Goal: Information Seeking & Learning: Learn about a topic

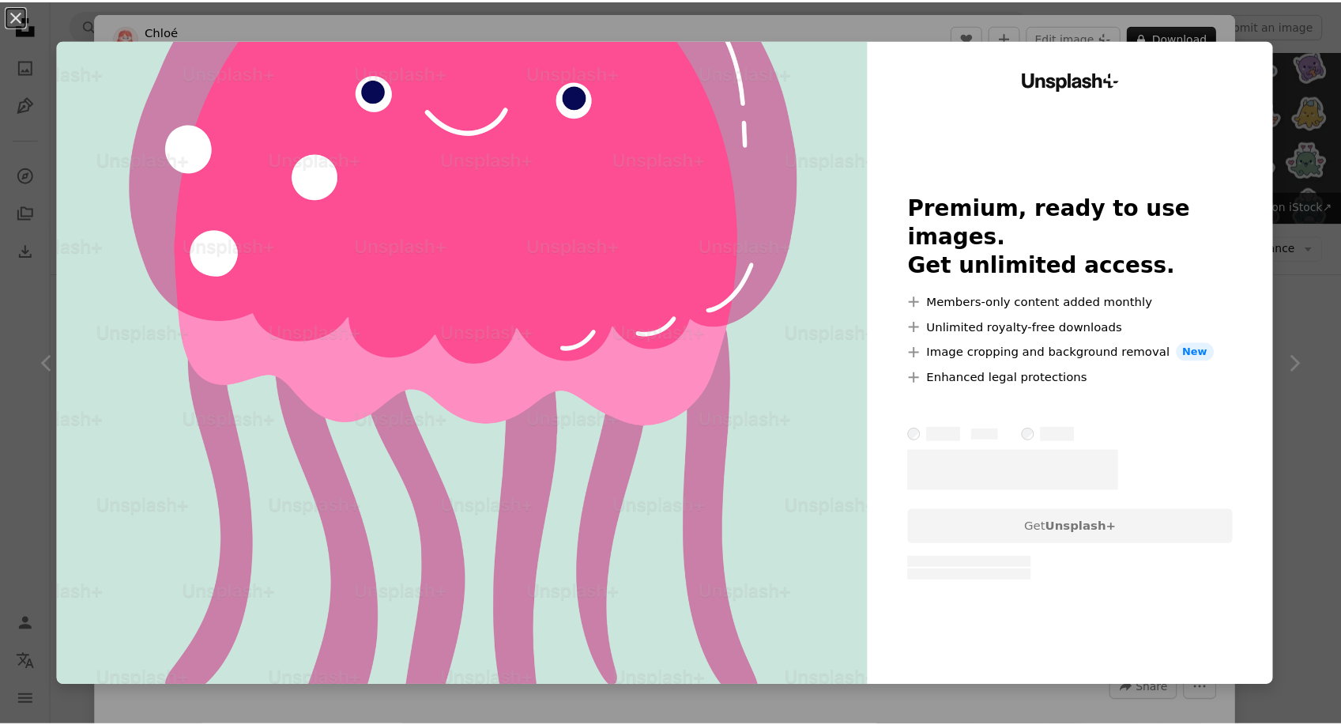
scroll to position [790, 0]
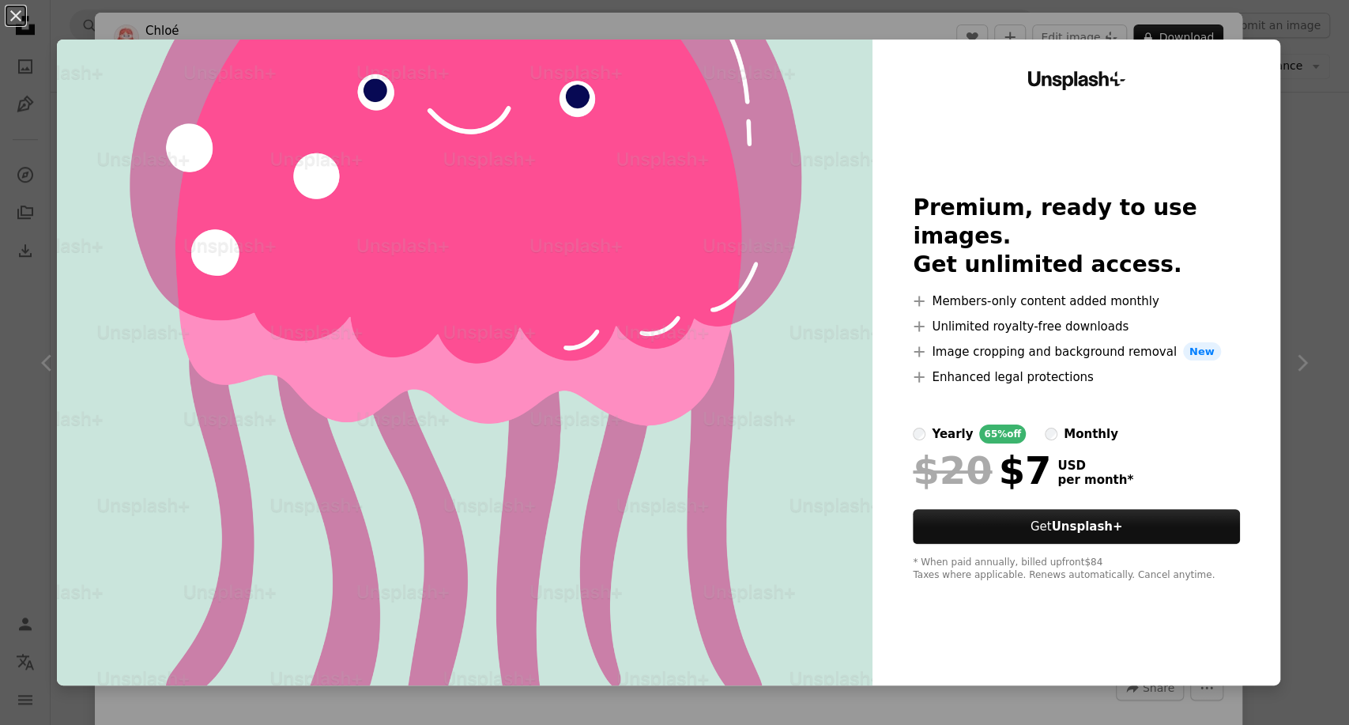
click at [1288, 171] on div "An X shape Unsplash+ Premium, ready to use images. Get unlimited access. A plus…" at bounding box center [674, 362] width 1349 height 725
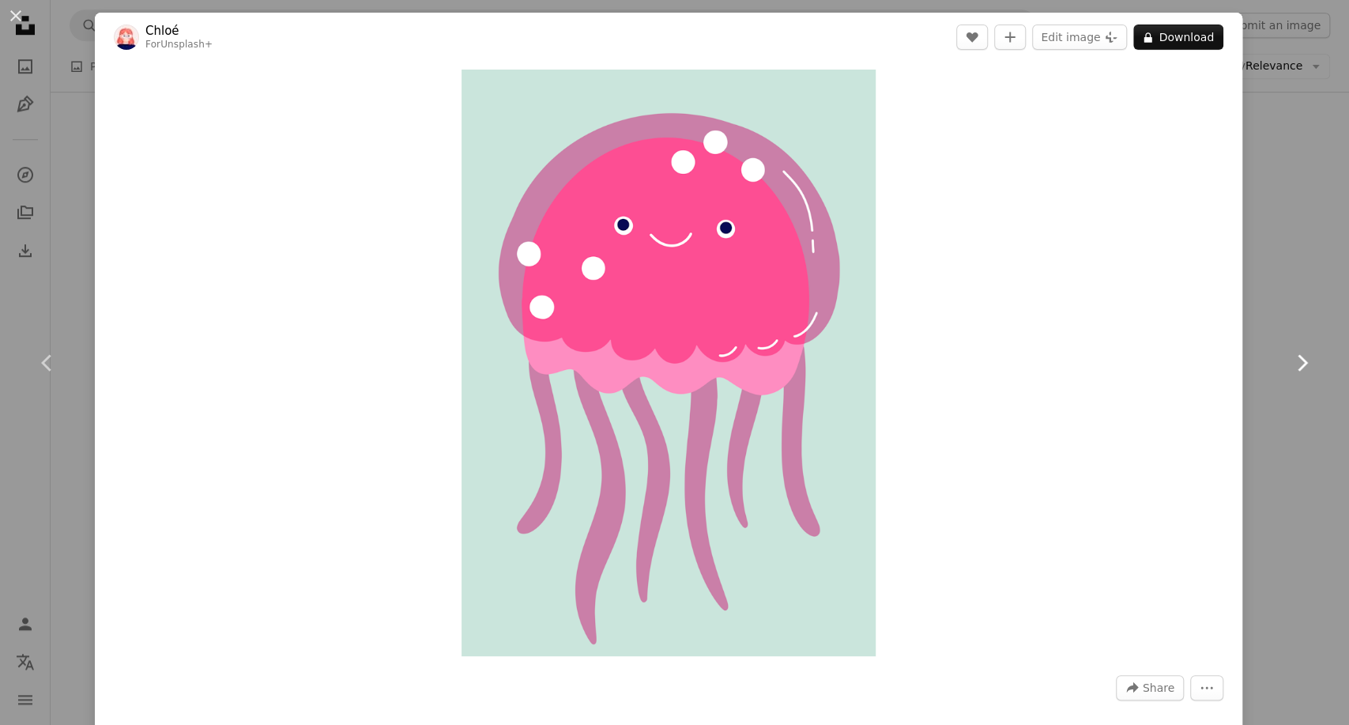
click at [1257, 384] on link "Chevron right" at bounding box center [1301, 363] width 95 height 152
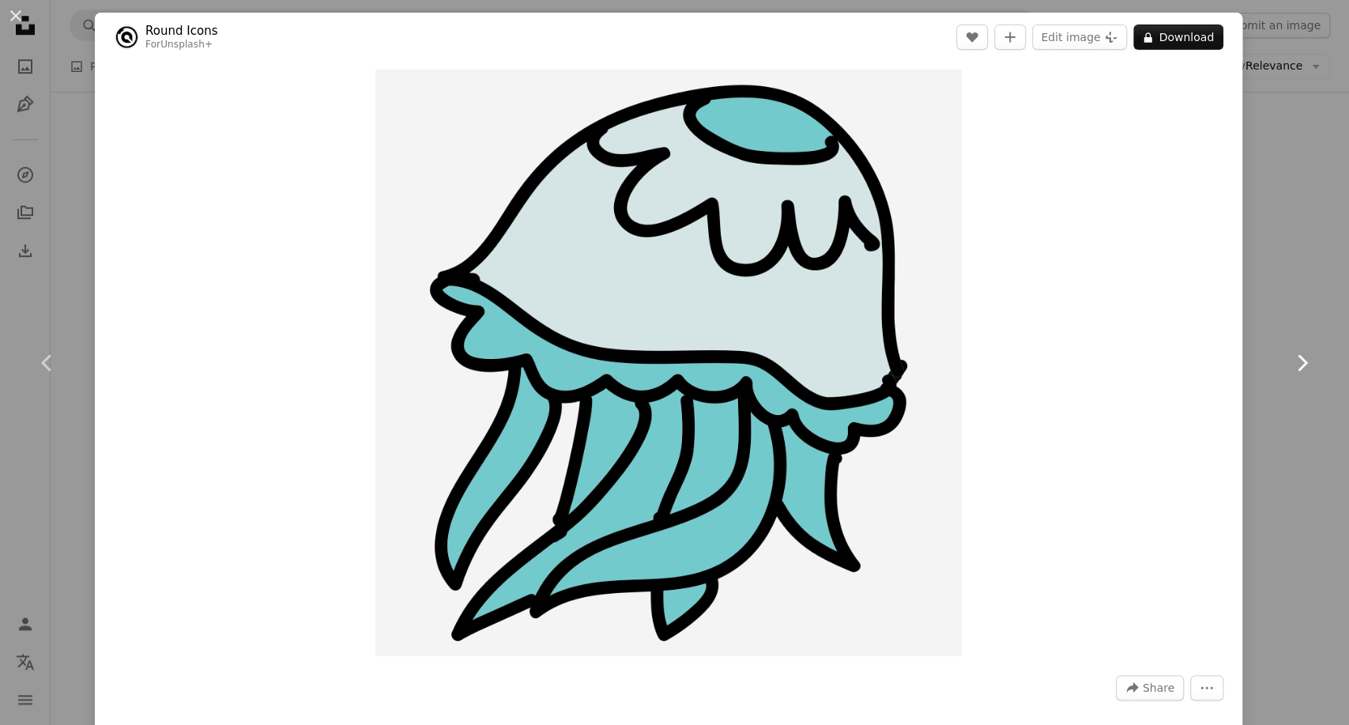
click at [1316, 403] on link "Chevron right" at bounding box center [1301, 363] width 95 height 152
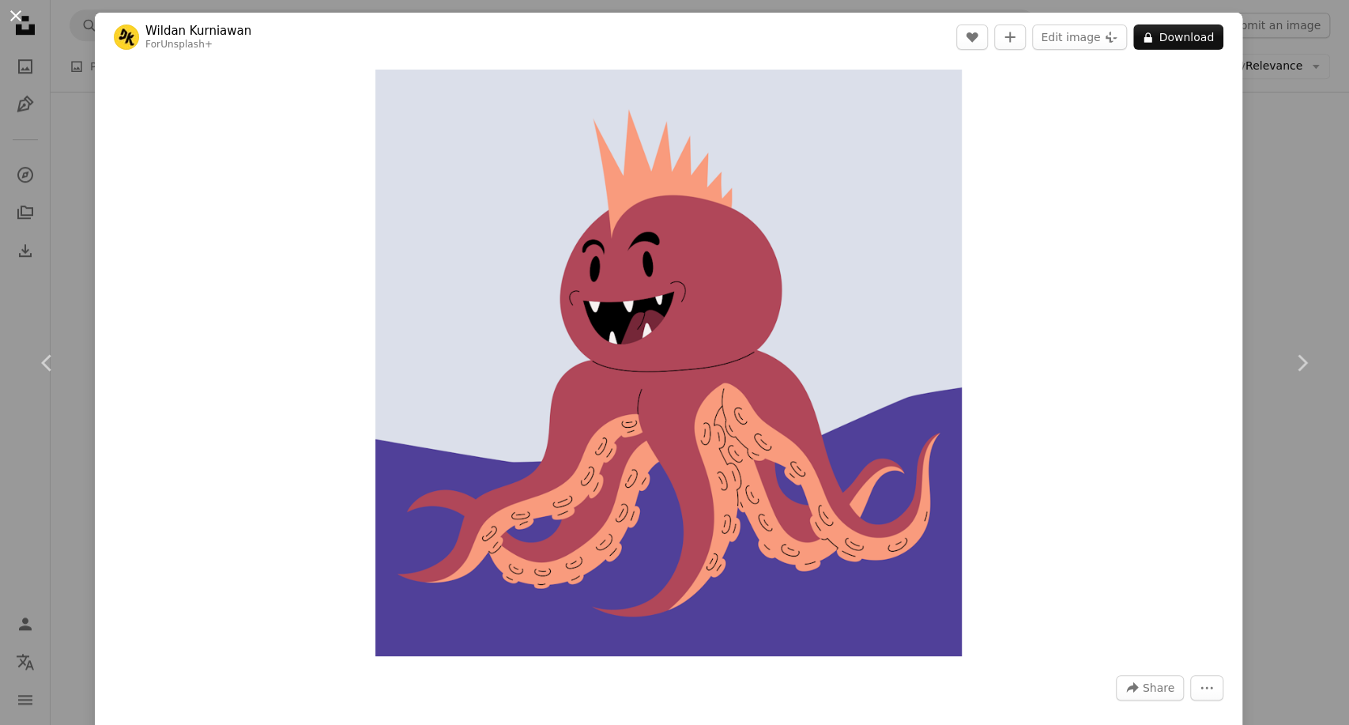
click at [13, 16] on button "An X shape" at bounding box center [15, 15] width 19 height 19
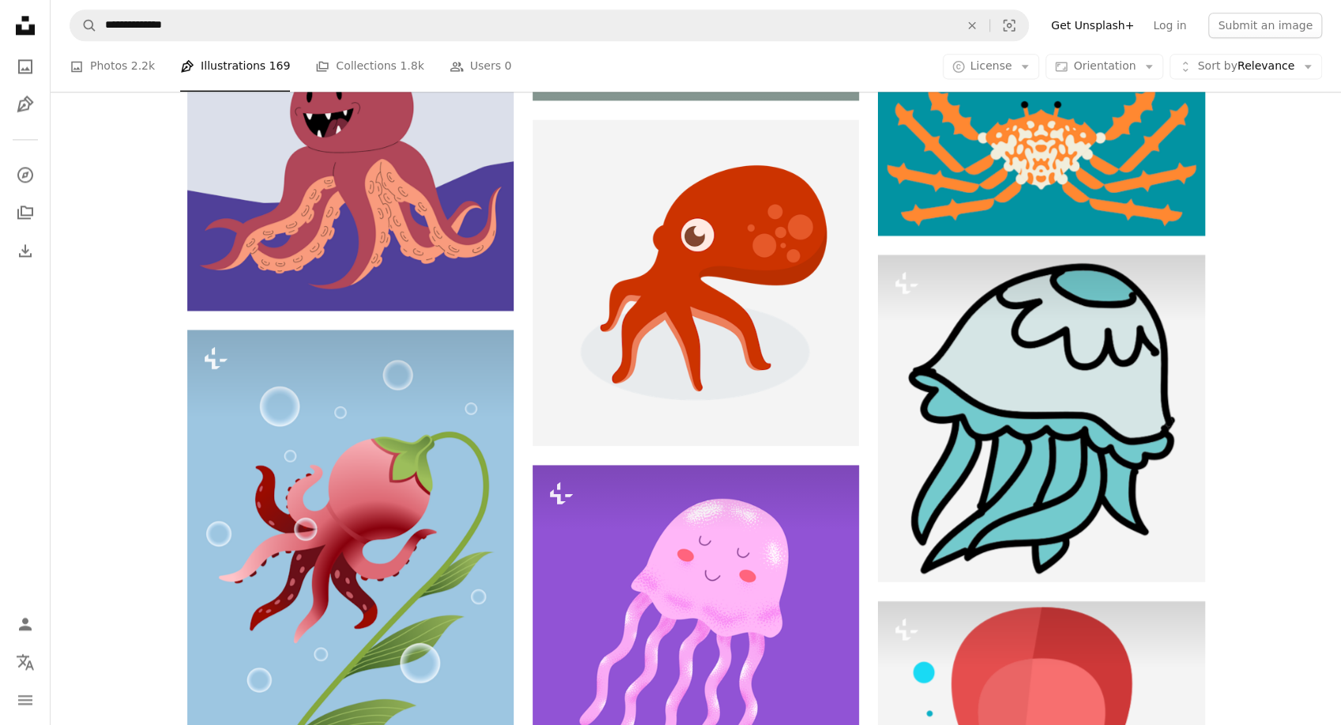
scroll to position [1453, 0]
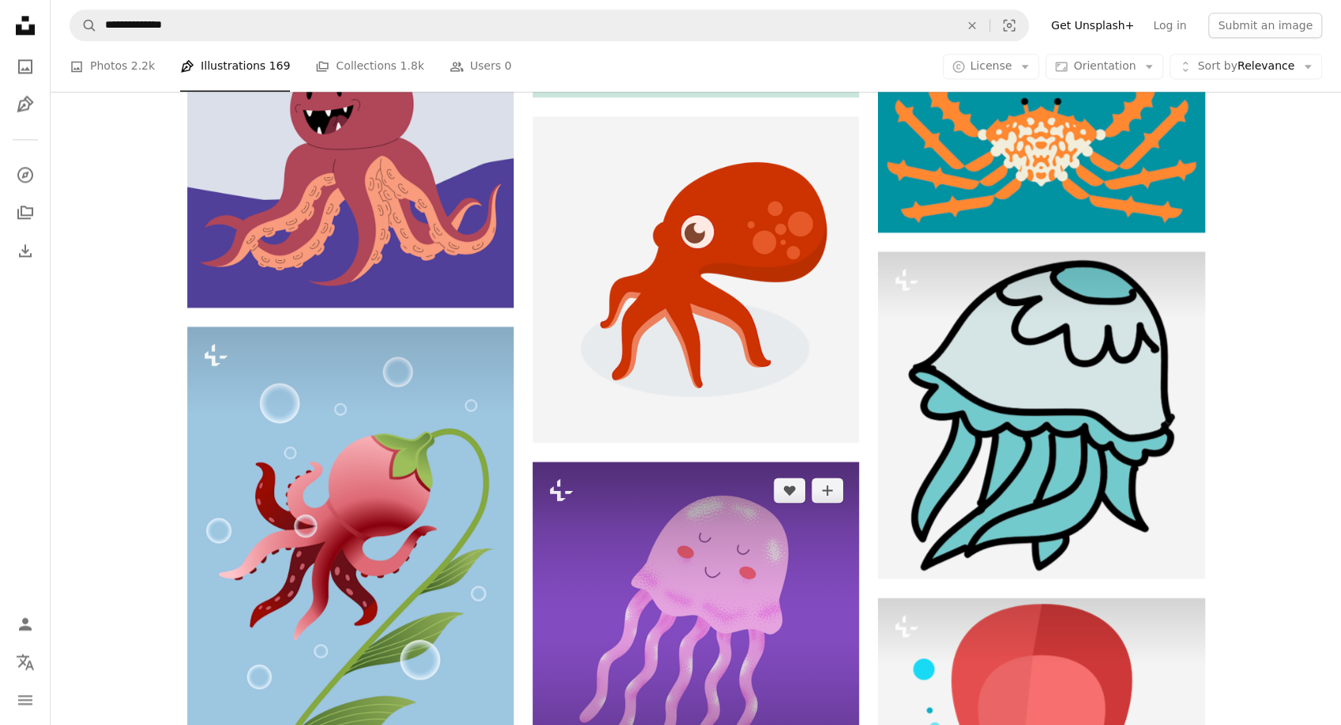
click at [706, 462] on img at bounding box center [696, 625] width 326 height 326
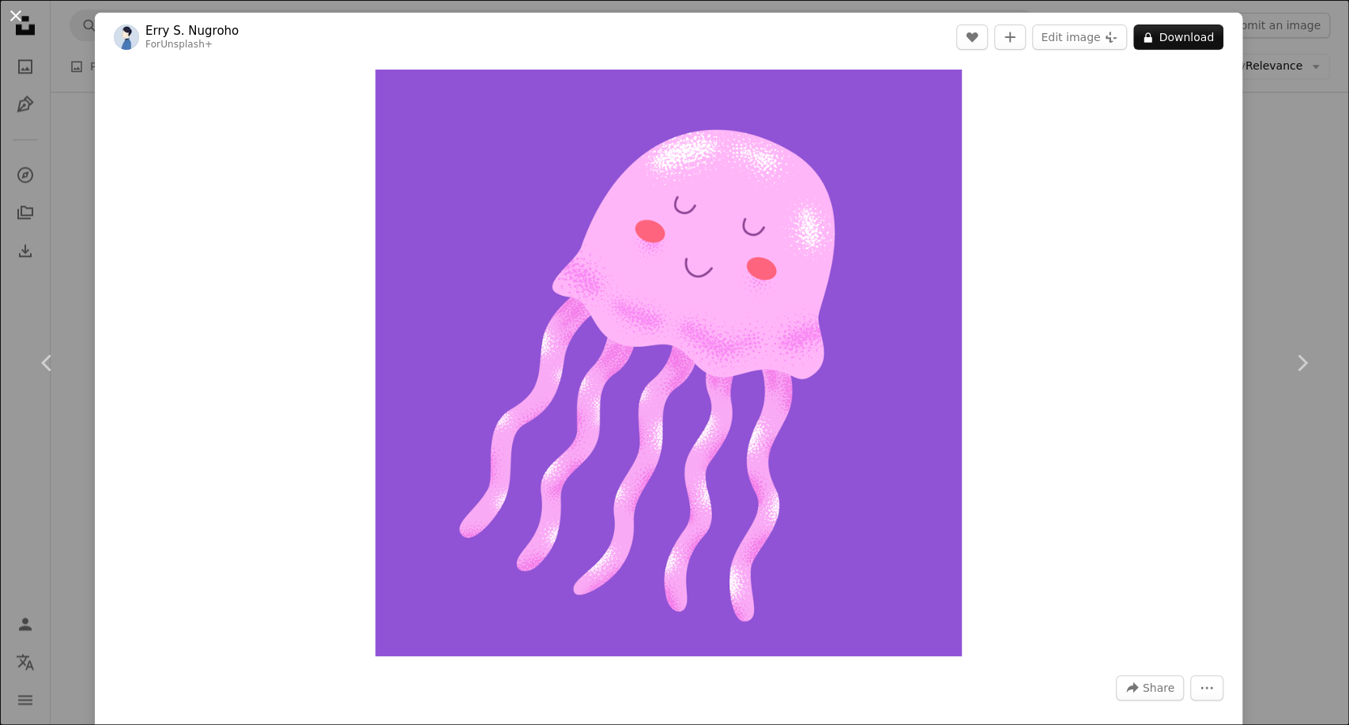
click at [14, 15] on button "An X shape" at bounding box center [15, 15] width 19 height 19
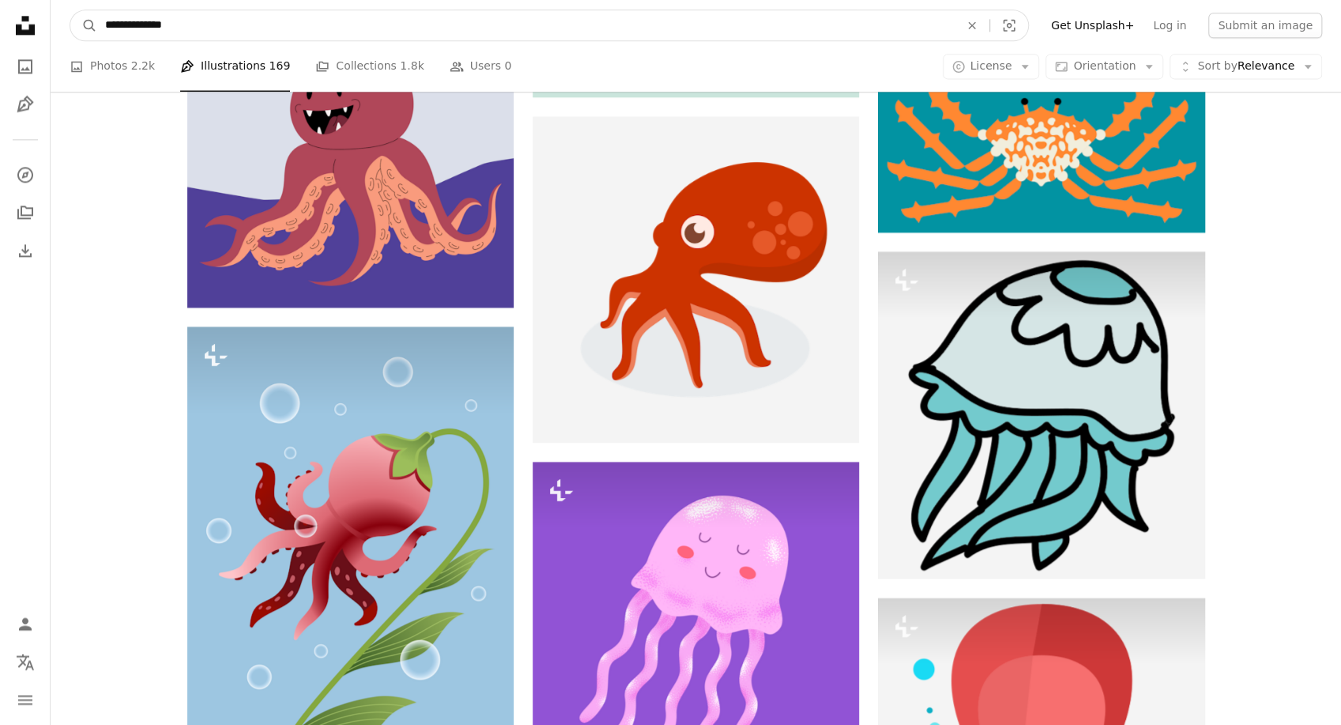
drag, startPoint x: 141, startPoint y: 26, endPoint x: 57, endPoint y: 21, distance: 83.9
click at [58, 21] on nav "**********" at bounding box center [696, 25] width 1290 height 51
type input "**********"
click at [70, 10] on button "A magnifying glass" at bounding box center [83, 25] width 27 height 30
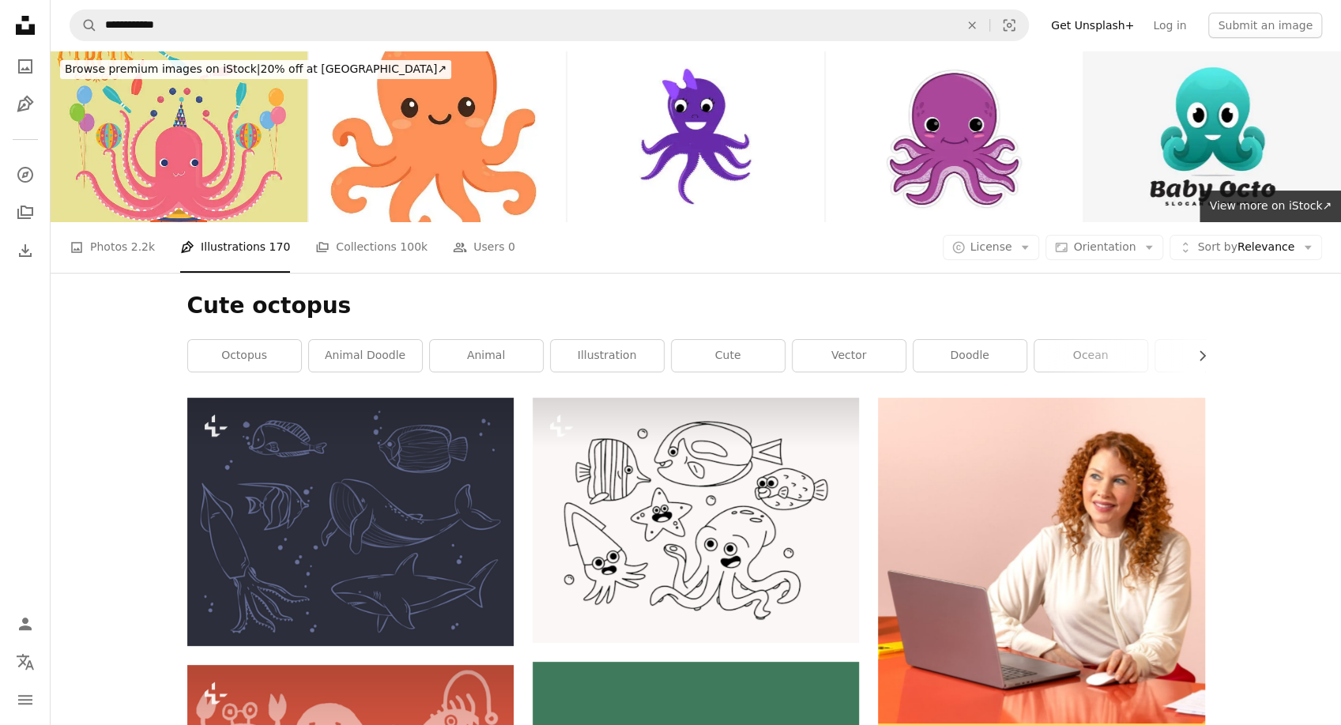
click at [606, 222] on div "A photo Photos 2.2k Pen Tool Illustrations 170 A stack of folders Collections 1…" at bounding box center [696, 247] width 1253 height 51
